Goal: Task Accomplishment & Management: Use online tool/utility

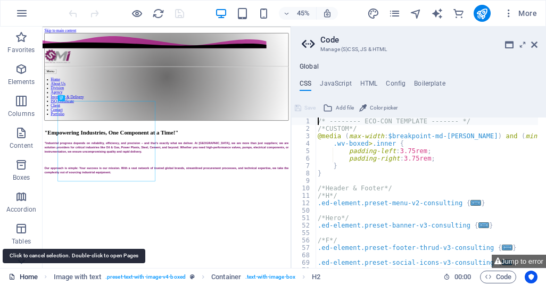
click at [27, 278] on link "Home" at bounding box center [23, 277] width 29 height 13
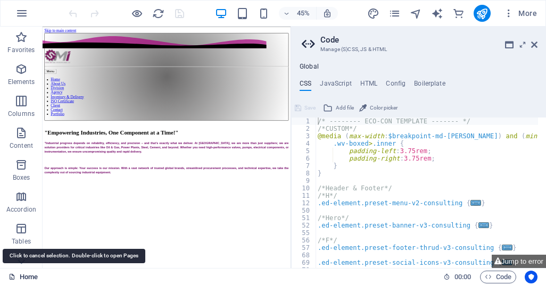
click at [27, 278] on link "Home" at bounding box center [23, 277] width 29 height 13
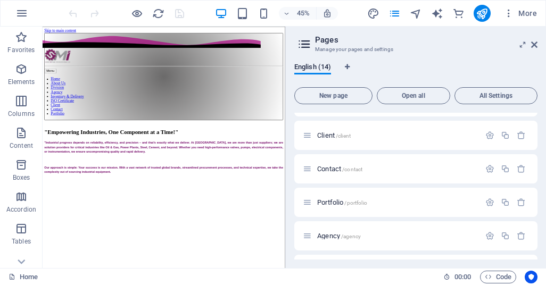
scroll to position [213, 0]
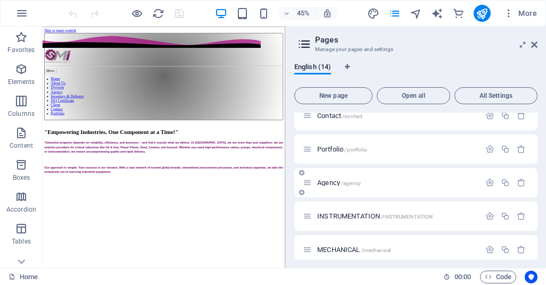
click at [329, 182] on span "Agency /agency" at bounding box center [339, 183] width 44 height 8
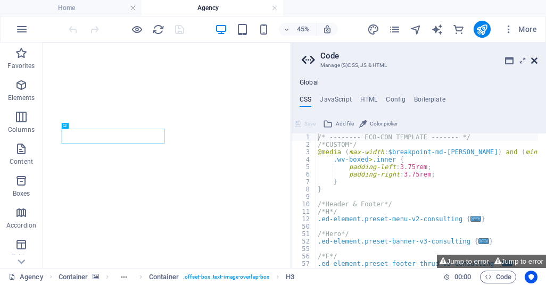
click at [534, 60] on icon at bounding box center [534, 60] width 6 height 9
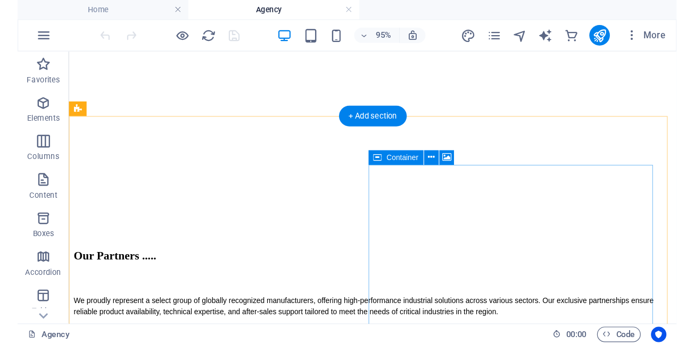
scroll to position [638, 0]
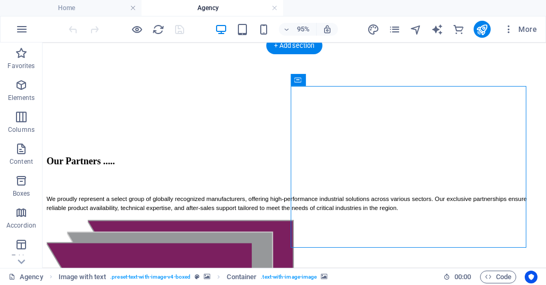
select select "px"
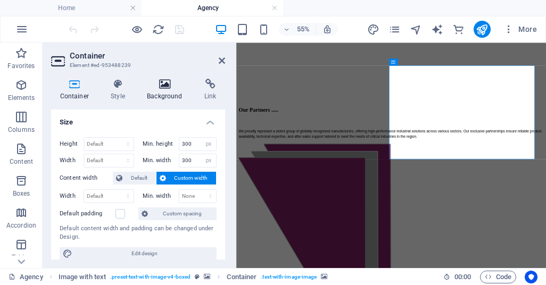
click at [165, 86] on icon at bounding box center [164, 84] width 53 height 11
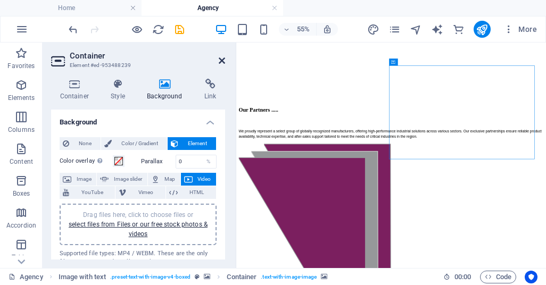
click at [221, 62] on icon at bounding box center [222, 60] width 6 height 9
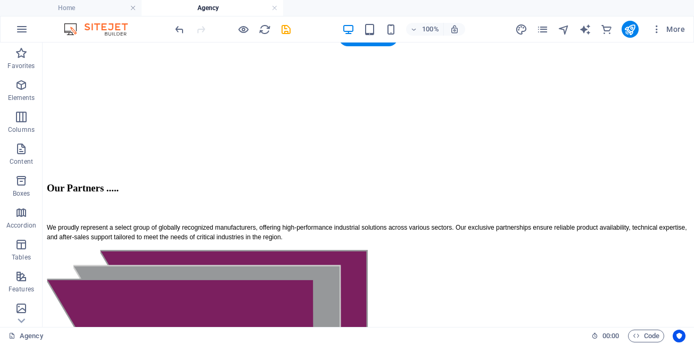
scroll to position [594, 0]
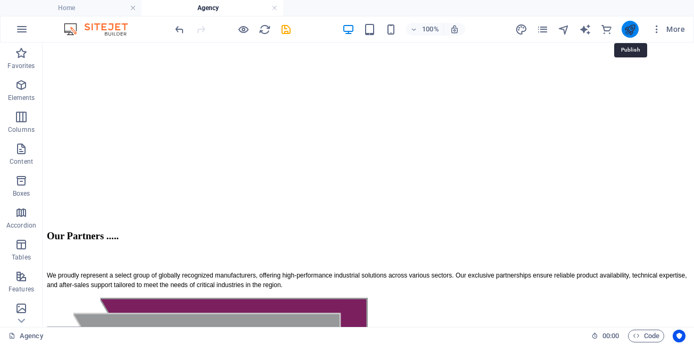
click at [545, 33] on icon "publish" at bounding box center [630, 29] width 12 height 12
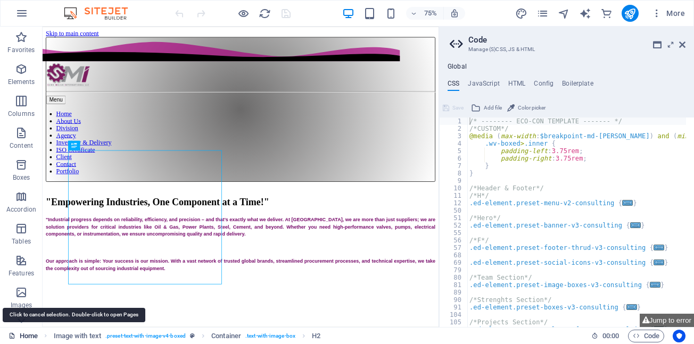
click at [22, 336] on link "Home" at bounding box center [23, 336] width 29 height 13
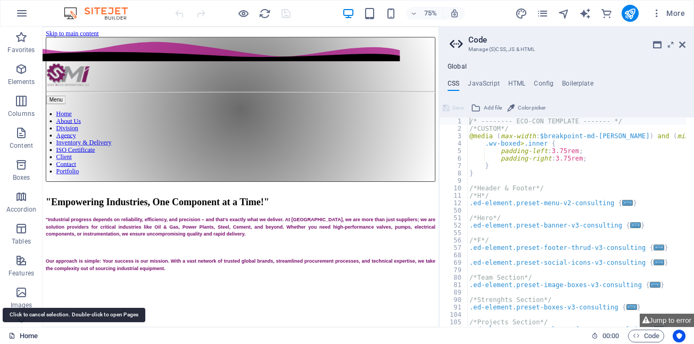
click at [24, 339] on link "Home" at bounding box center [23, 336] width 29 height 13
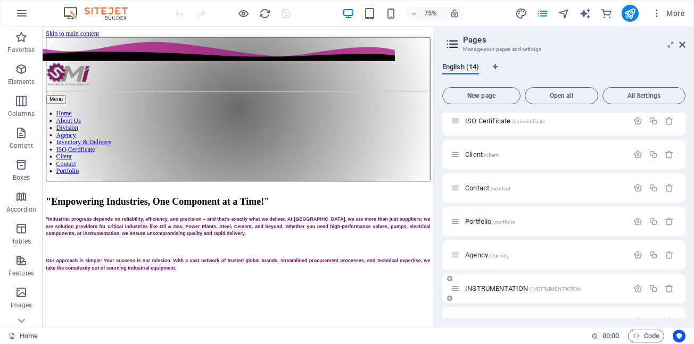
scroll to position [160, 0]
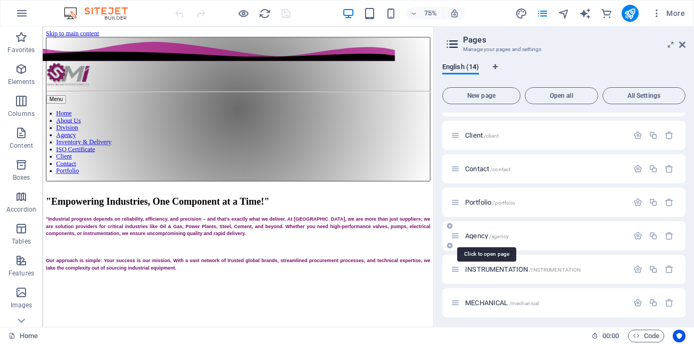
click at [482, 237] on span "Agency /agency" at bounding box center [487, 236] width 44 height 8
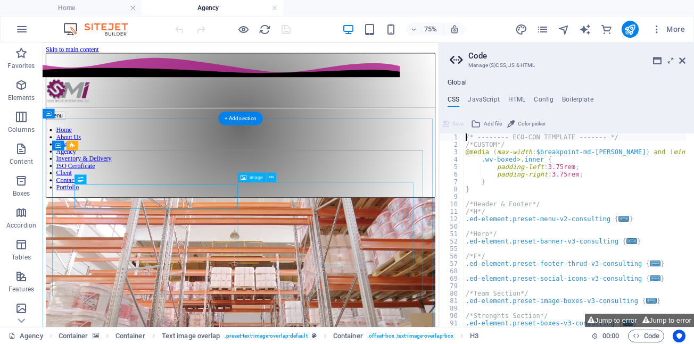
scroll to position [0, 0]
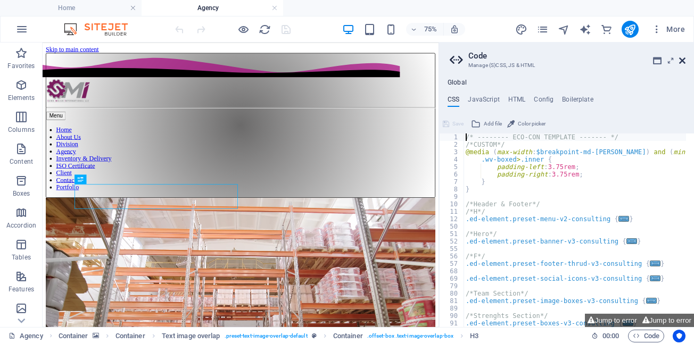
click at [683, 61] on icon at bounding box center [682, 60] width 6 height 9
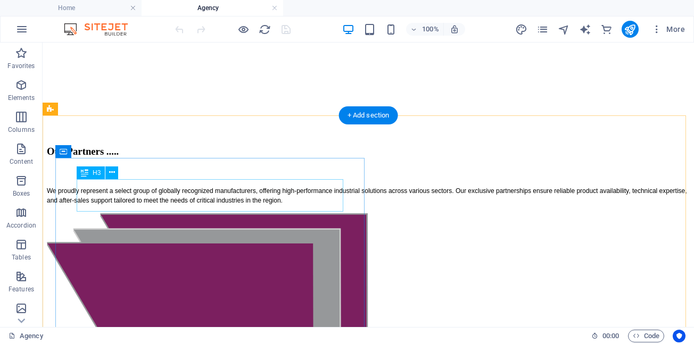
scroll to position [585, 0]
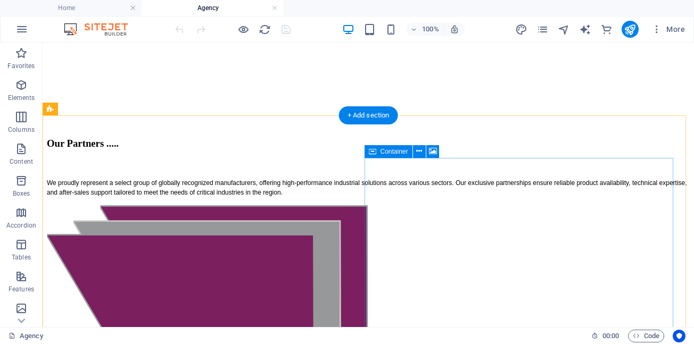
select select "px"
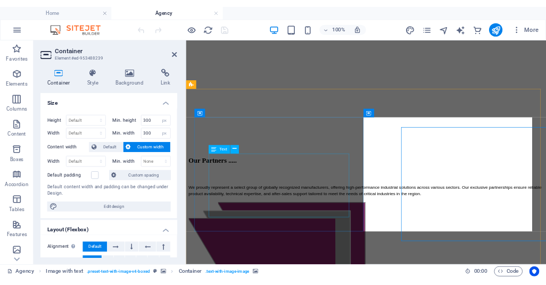
scroll to position [571, 0]
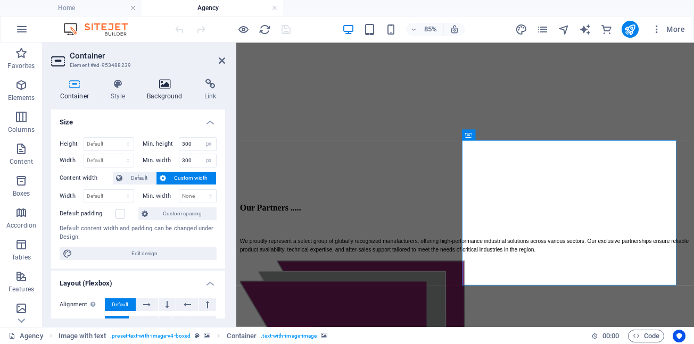
click at [167, 85] on icon at bounding box center [164, 84] width 53 height 11
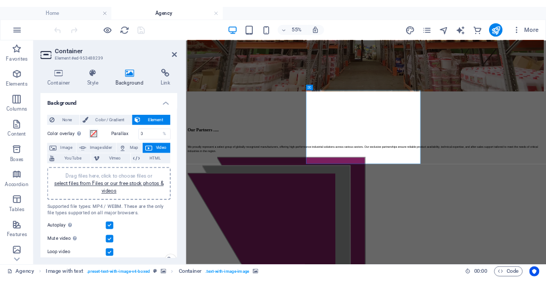
scroll to position [564, 0]
